Goal: Transaction & Acquisition: Purchase product/service

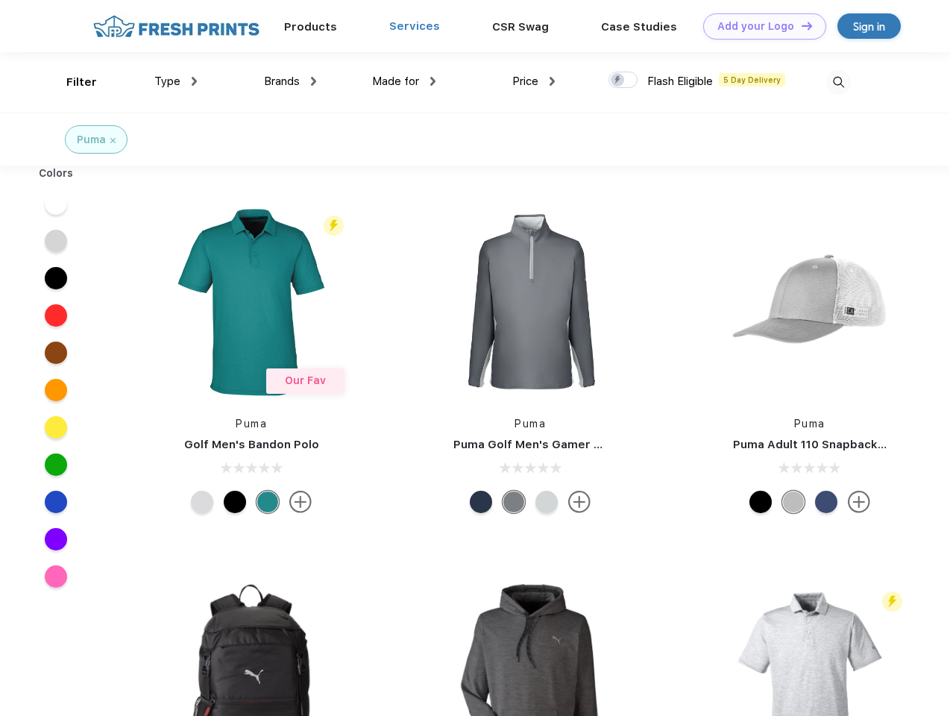
scroll to position [1, 0]
click at [760, 25] on link "Add your Logo Design Tool" at bounding box center [765, 26] width 123 height 26
click at [0, 0] on div "Design Tool" at bounding box center [0, 0] width 0 height 0
click at [801, 25] on link "Add your Logo Design Tool" at bounding box center [765, 26] width 123 height 26
click at [72, 81] on div "Filter" at bounding box center [81, 81] width 31 height 17
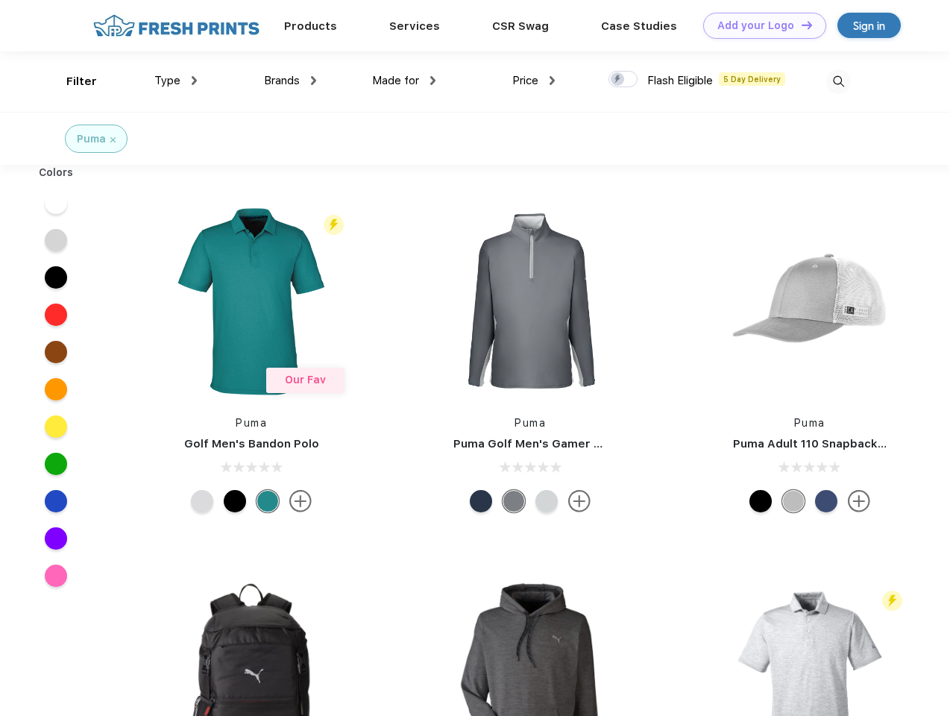
click at [176, 81] on span "Type" at bounding box center [167, 80] width 26 height 13
click at [290, 81] on span "Brands" at bounding box center [282, 80] width 36 height 13
click at [404, 81] on span "Made for" at bounding box center [395, 80] width 47 height 13
click at [534, 81] on span "Price" at bounding box center [526, 80] width 26 height 13
click at [624, 80] on div at bounding box center [623, 79] width 29 height 16
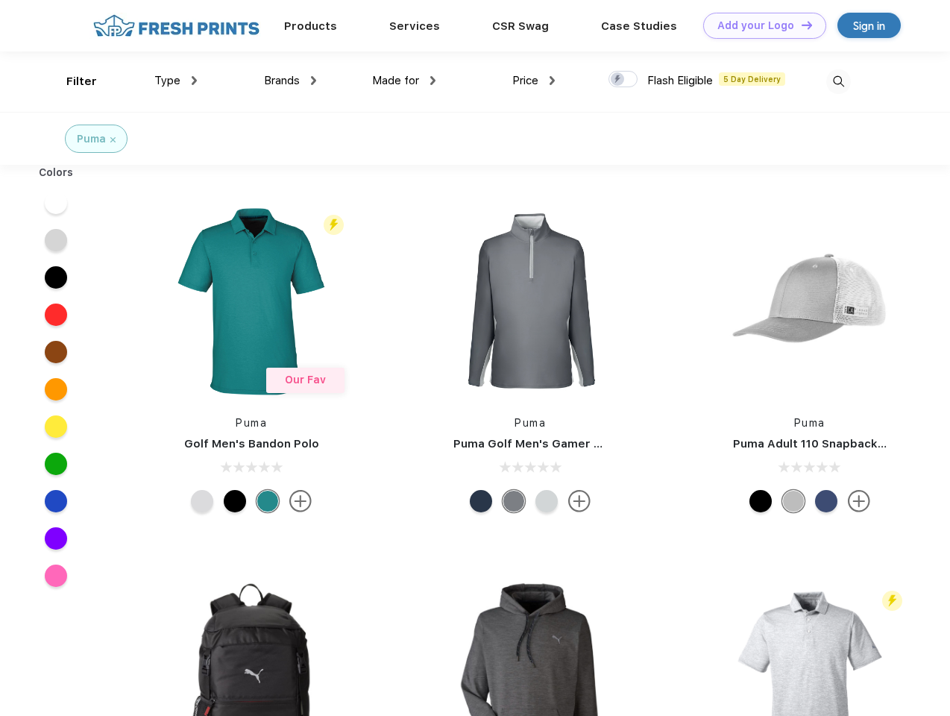
click at [618, 80] on input "checkbox" at bounding box center [614, 75] width 10 height 10
click at [839, 81] on img at bounding box center [839, 81] width 25 height 25
